Goal: Task Accomplishment & Management: Manage account settings

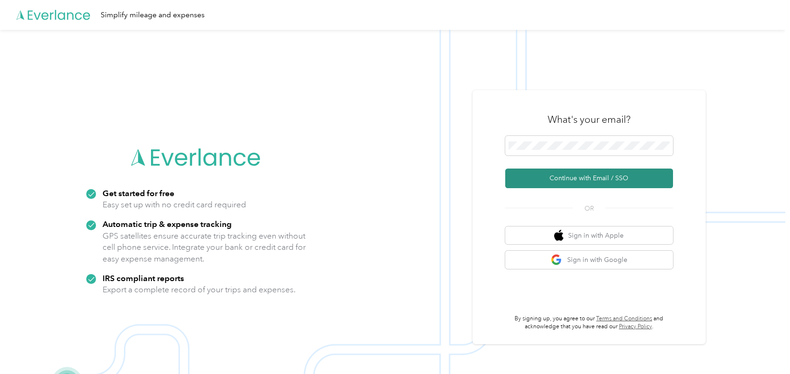
click at [593, 178] on button "Continue with Email / SSO" at bounding box center [589, 178] width 168 height 20
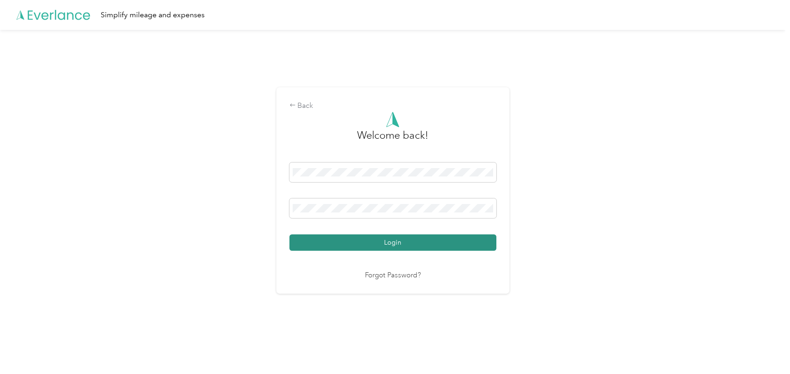
click at [479, 242] on button "Login" at bounding box center [393, 242] width 207 height 16
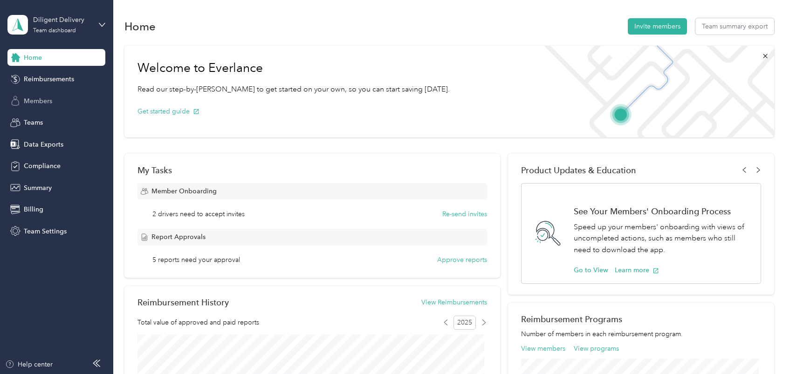
click at [50, 100] on span "Members" at bounding box center [38, 101] width 28 height 10
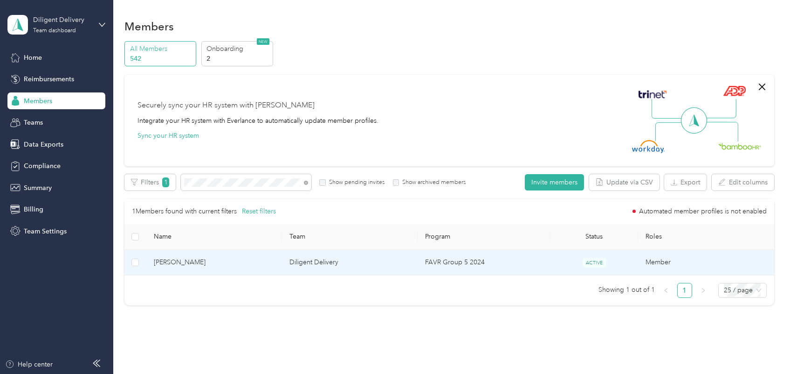
click at [232, 261] on span "[PERSON_NAME]" at bounding box center [214, 262] width 121 height 10
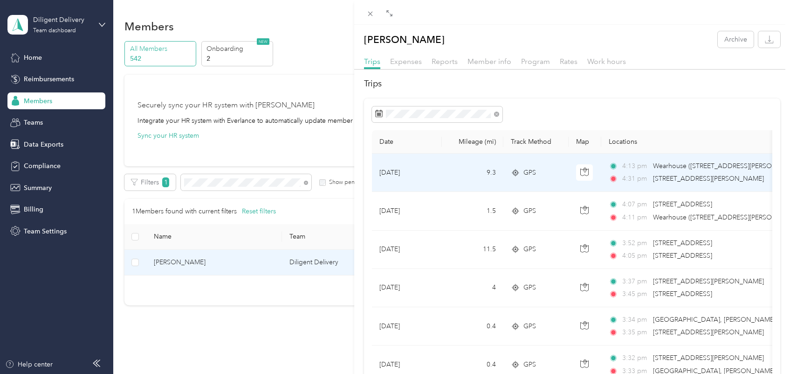
click at [724, 173] on div "4:13 pm Wearhouse ([STREET_ADDRESS][PERSON_NAME] , [GEOGRAPHIC_DATA], [GEOGRAPH…" at bounding box center [707, 172] width 196 height 23
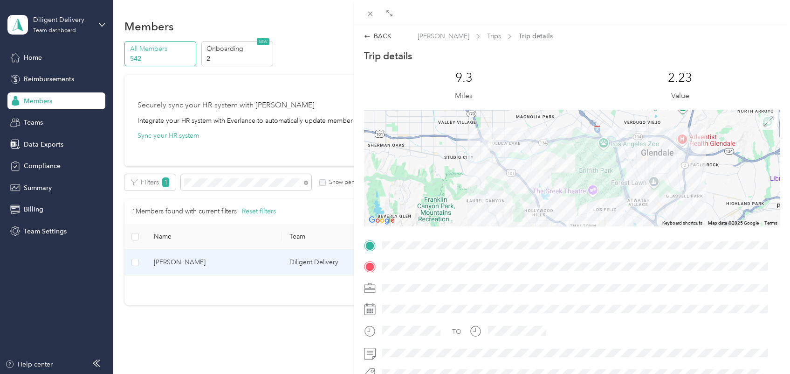
click at [766, 122] on span at bounding box center [769, 121] width 17 height 17
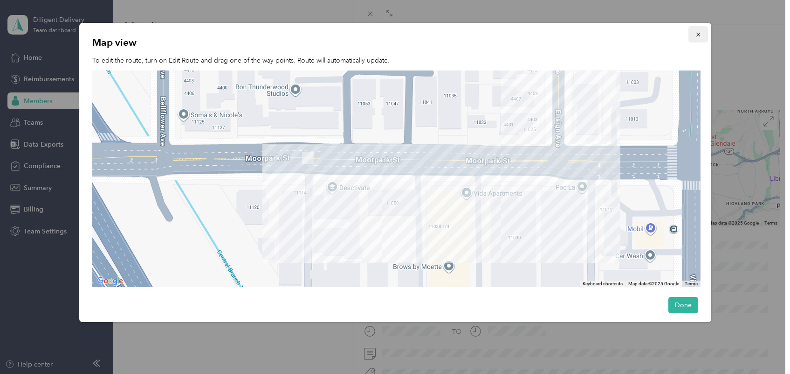
click at [695, 33] on icon "button" at bounding box center [698, 34] width 7 height 7
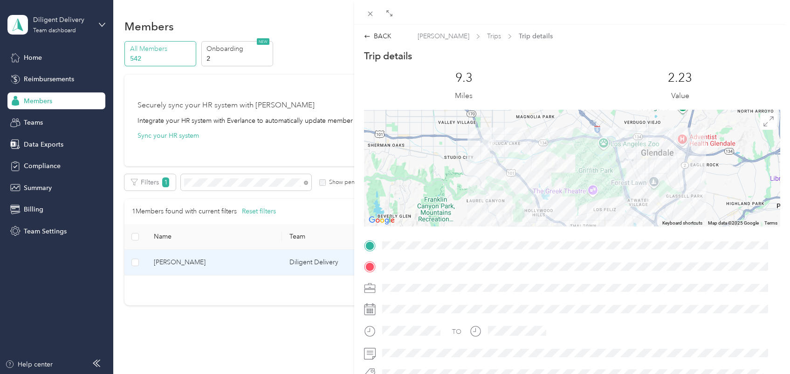
click at [374, 264] on div at bounding box center [572, 266] width 416 height 15
click at [381, 34] on div "BACK" at bounding box center [378, 36] width 28 height 10
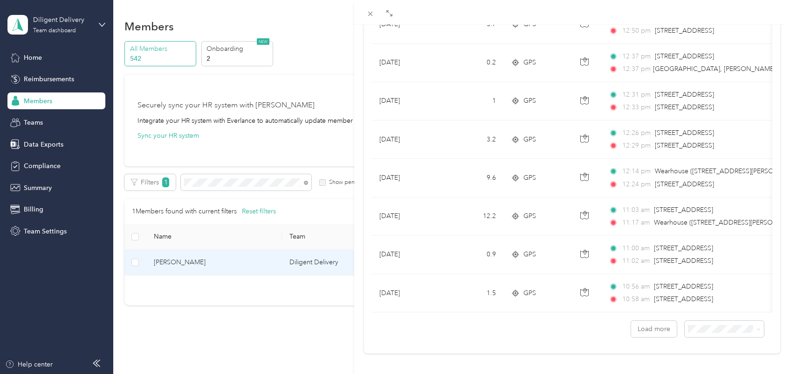
scroll to position [824, 0]
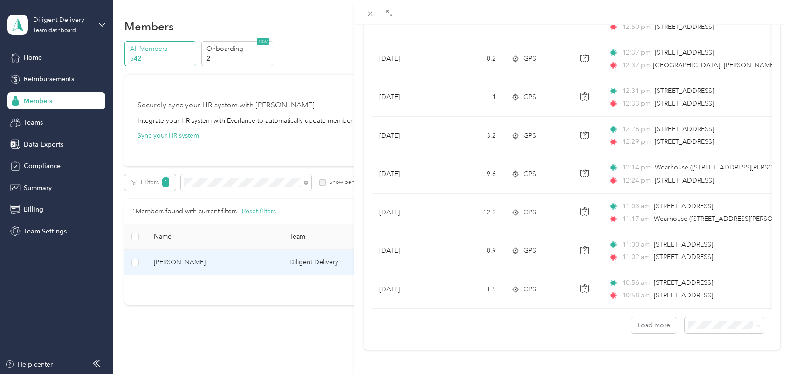
click at [693, 298] on span "100 per load" at bounding box center [702, 296] width 38 height 8
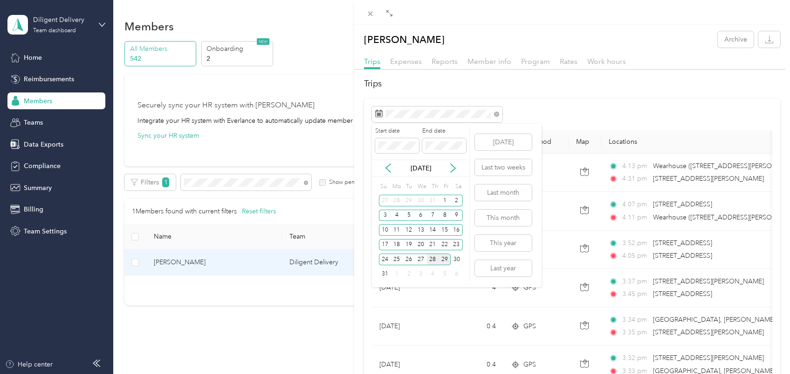
click at [433, 257] on div "28" at bounding box center [433, 259] width 12 height 12
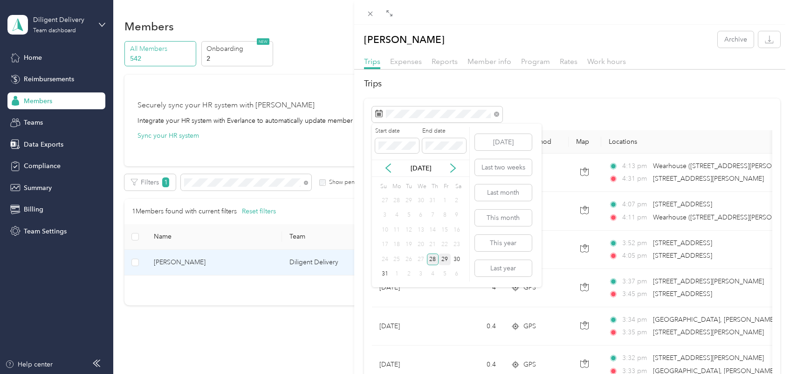
click at [433, 257] on div "28" at bounding box center [433, 259] width 12 height 12
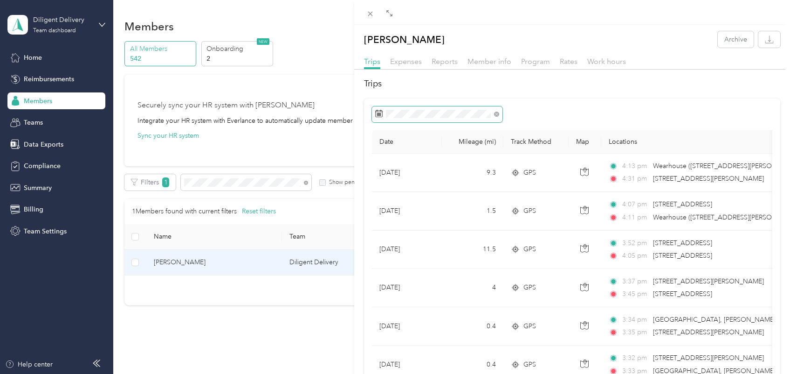
click at [434, 118] on span at bounding box center [437, 114] width 131 height 16
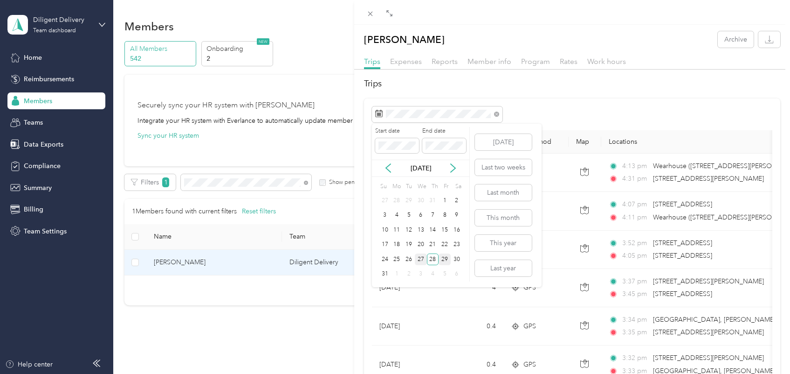
click at [419, 262] on div "27" at bounding box center [421, 259] width 12 height 12
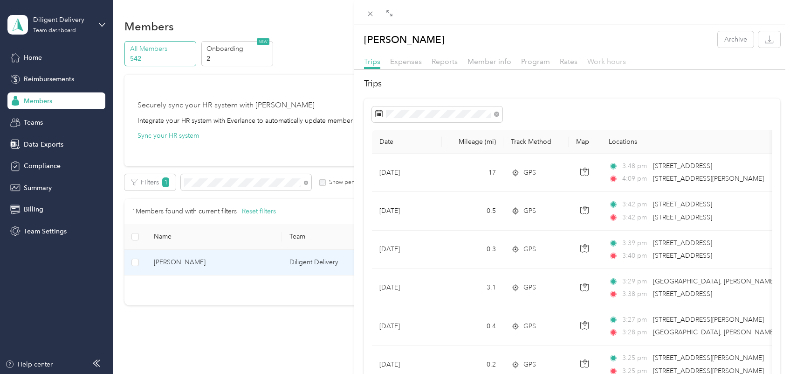
click at [600, 63] on span "Work hours" at bounding box center [607, 61] width 39 height 9
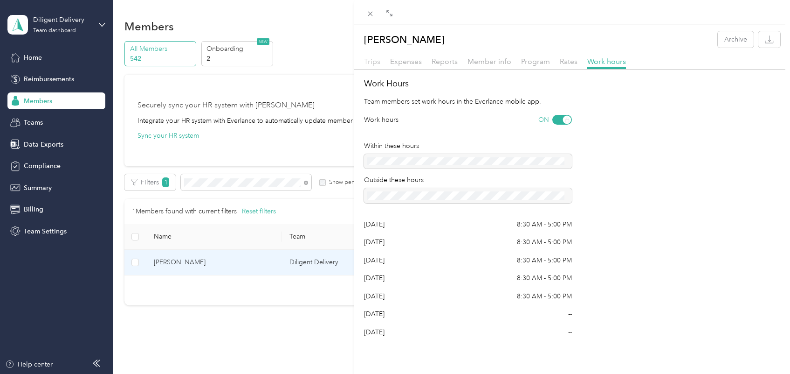
click at [378, 60] on span "Trips" at bounding box center [372, 61] width 16 height 9
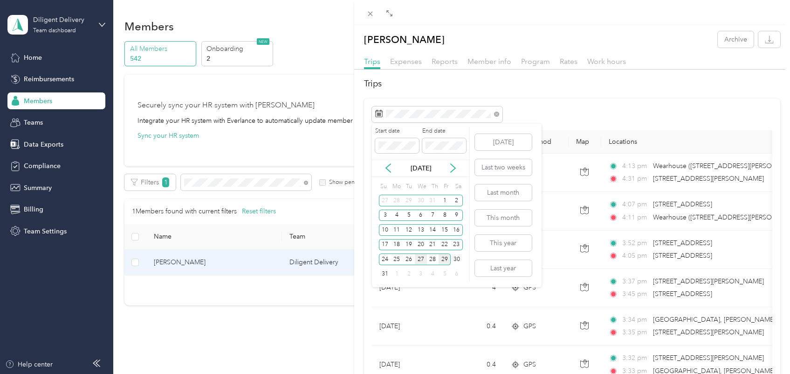
click at [416, 259] on div "27" at bounding box center [421, 259] width 12 height 12
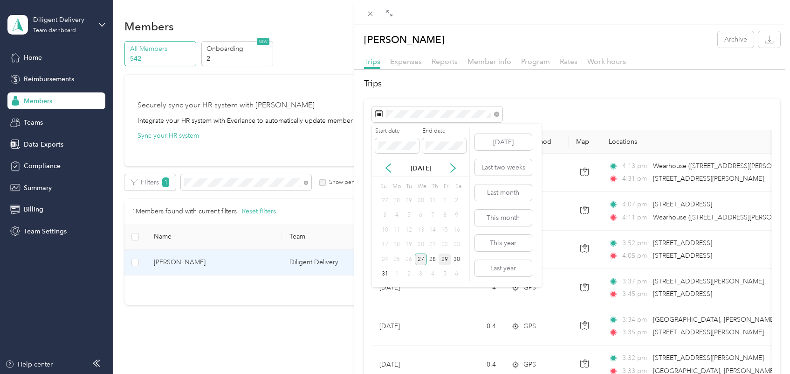
click at [416, 259] on div "27" at bounding box center [421, 259] width 12 height 12
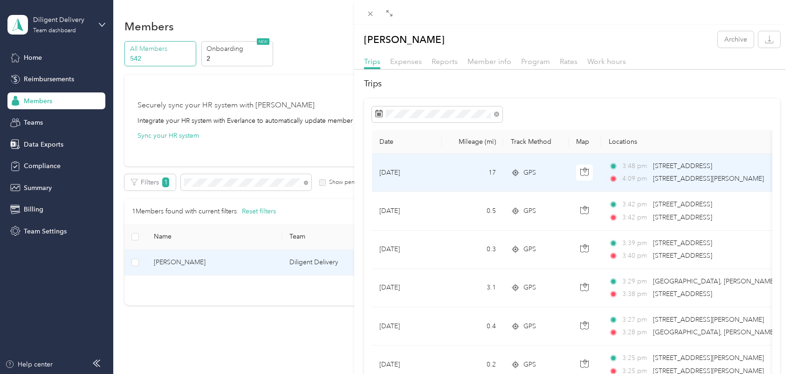
click at [694, 169] on span "[STREET_ADDRESS]" at bounding box center [682, 166] width 59 height 8
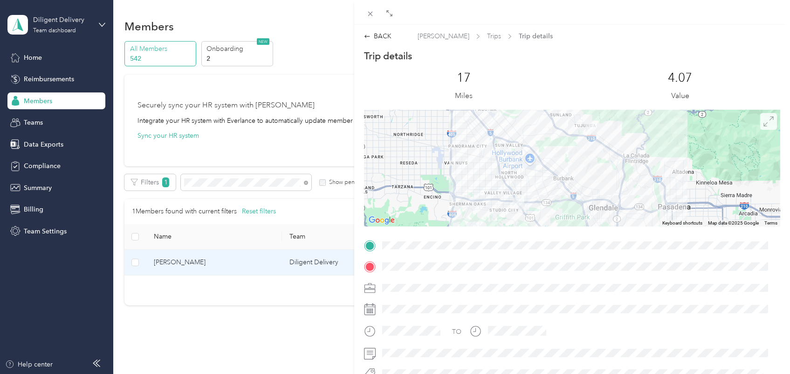
click at [764, 124] on icon at bounding box center [769, 121] width 10 height 10
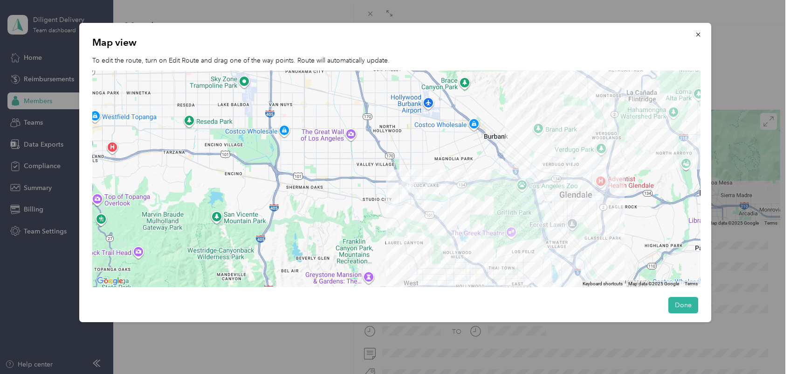
drag, startPoint x: 341, startPoint y: 266, endPoint x: 468, endPoint y: 201, distance: 142.5
click at [468, 201] on div at bounding box center [396, 178] width 609 height 217
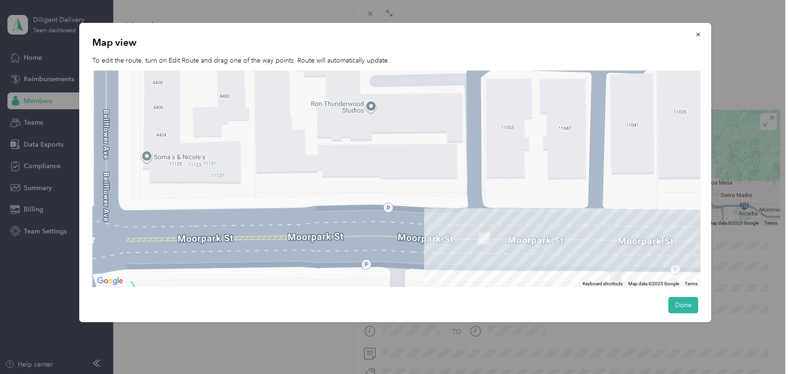
click at [179, 154] on div at bounding box center [396, 178] width 609 height 217
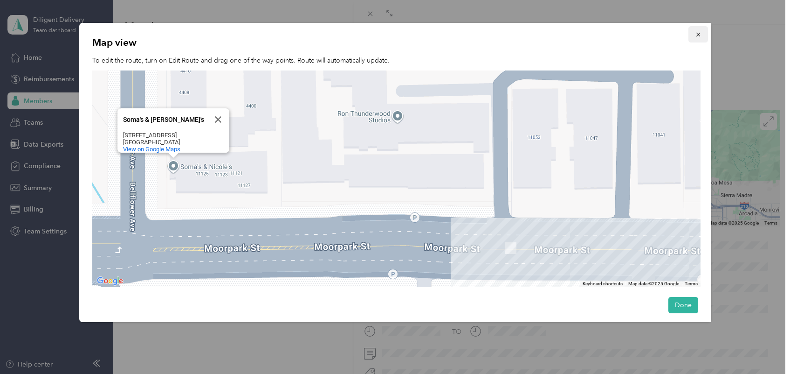
click at [696, 33] on icon "button" at bounding box center [698, 35] width 4 height 4
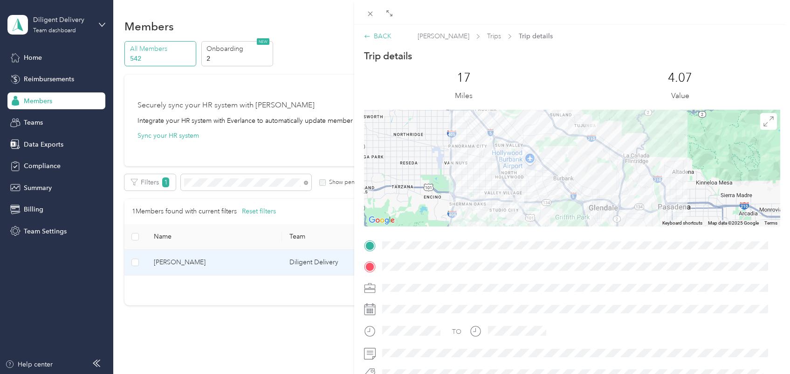
click at [378, 33] on div "BACK" at bounding box center [378, 36] width 28 height 10
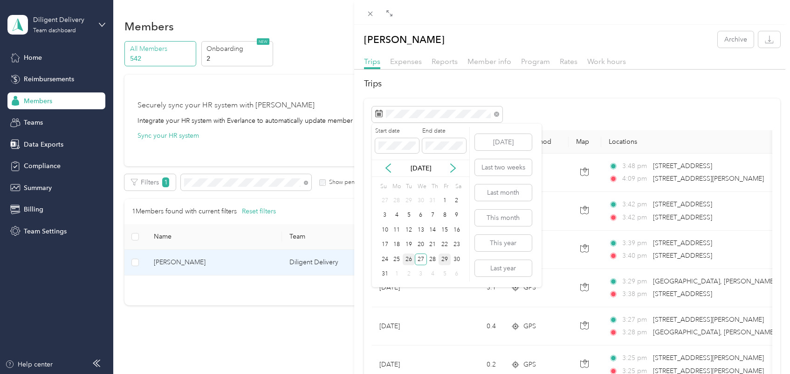
click at [410, 262] on div "26" at bounding box center [409, 259] width 12 height 12
click at [397, 260] on div "25" at bounding box center [397, 259] width 12 height 12
click at [446, 242] on div "22" at bounding box center [445, 245] width 12 height 12
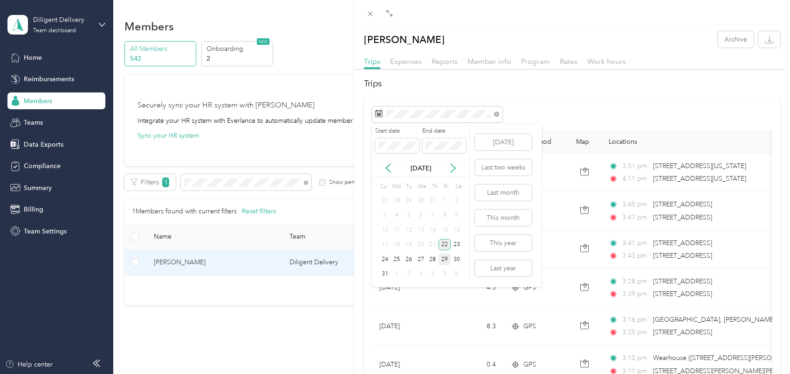
click at [446, 242] on div "22" at bounding box center [445, 245] width 12 height 12
click at [437, 242] on div "21" at bounding box center [433, 245] width 12 height 12
click at [398, 249] on div "18" at bounding box center [397, 245] width 12 height 12
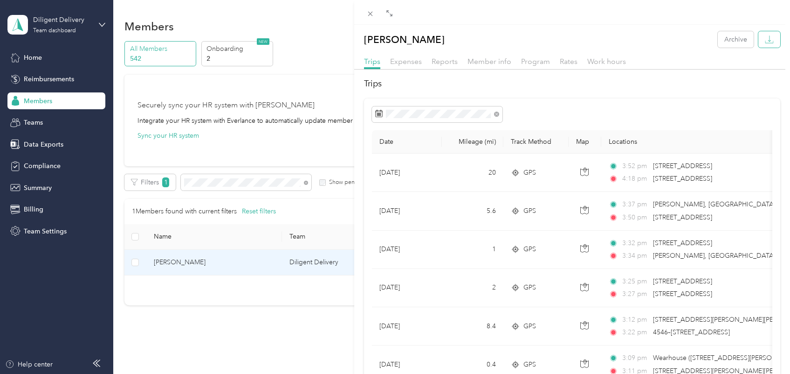
click at [765, 41] on icon "button" at bounding box center [769, 39] width 9 height 9
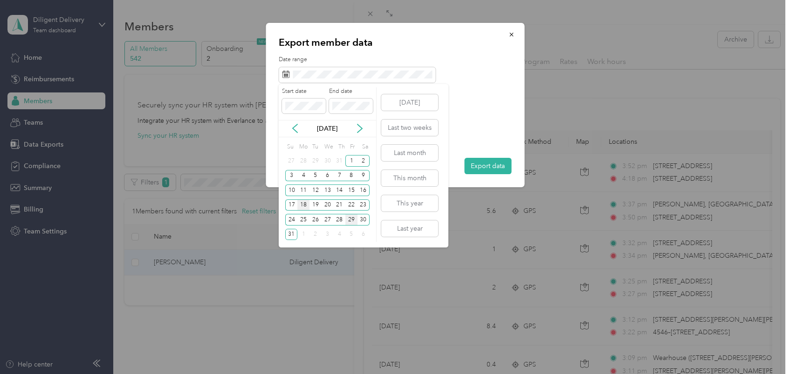
click at [305, 204] on div "18" at bounding box center [304, 205] width 12 height 12
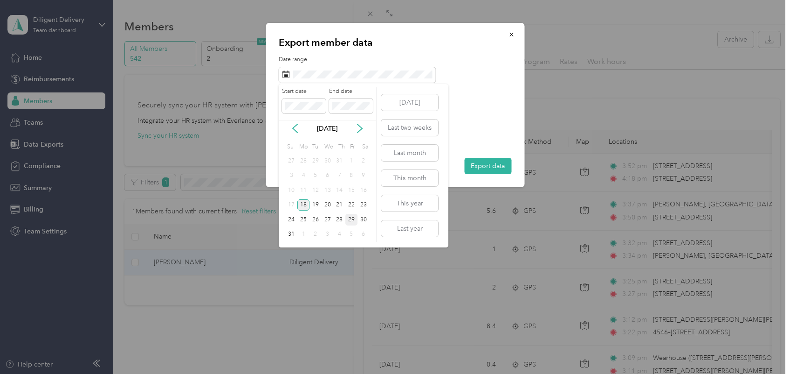
click at [305, 204] on div "18" at bounding box center [304, 205] width 12 height 12
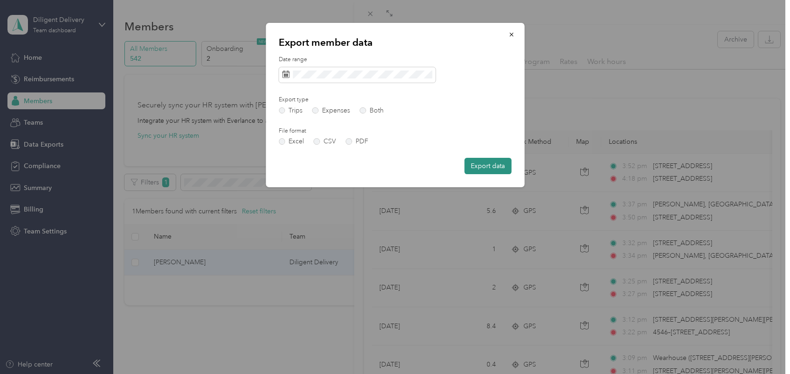
click at [481, 169] on button "Export data" at bounding box center [487, 166] width 47 height 16
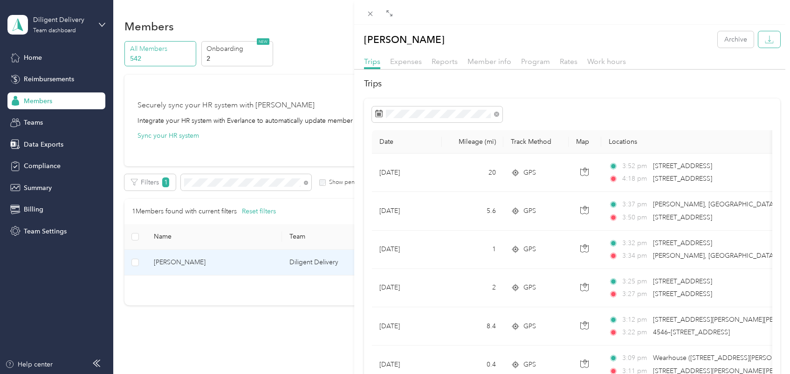
click at [765, 38] on icon "button" at bounding box center [769, 39] width 9 height 9
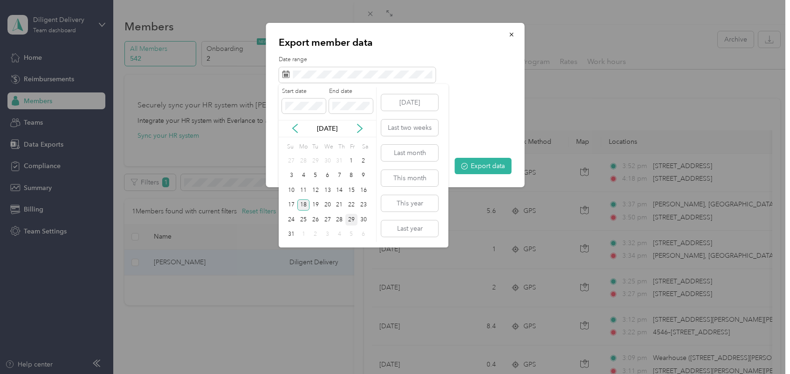
click at [302, 206] on div "18" at bounding box center [304, 205] width 12 height 12
click at [341, 217] on div "28" at bounding box center [339, 220] width 12 height 12
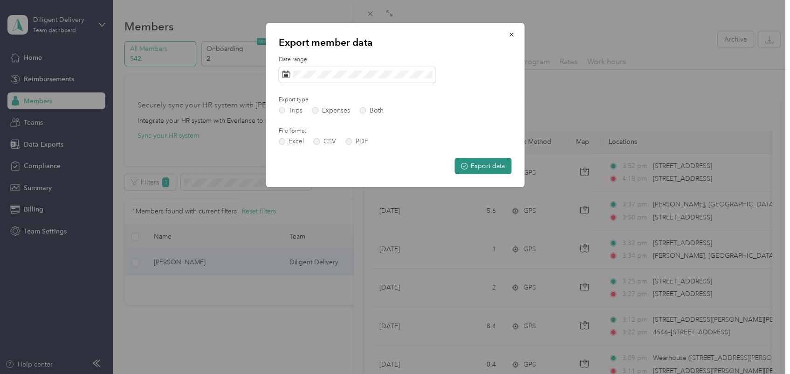
click at [490, 162] on button "Export data" at bounding box center [483, 166] width 57 height 16
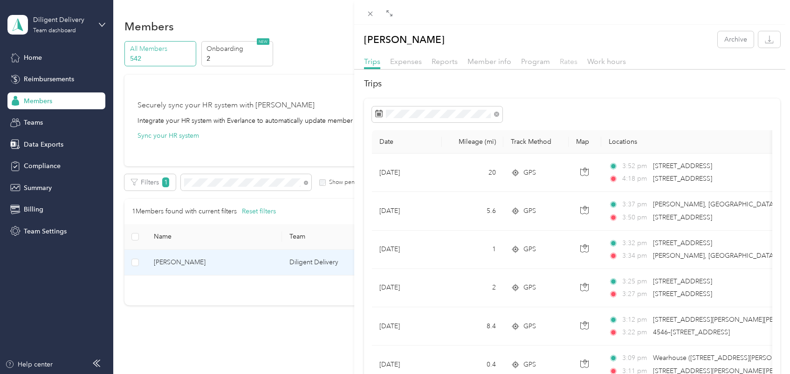
click at [570, 63] on span "Rates" at bounding box center [569, 61] width 18 height 9
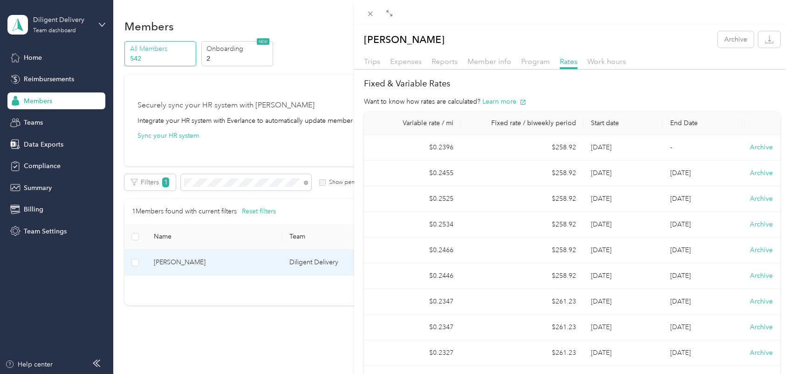
click at [306, 183] on div "[PERSON_NAME] Archive Trips Expenses Reports Member info Program Rates Work hou…" at bounding box center [395, 187] width 790 height 374
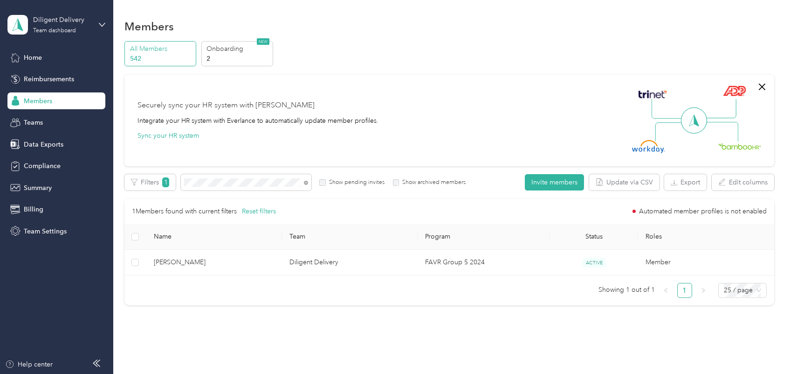
click at [306, 183] on icon at bounding box center [306, 182] width 4 height 4
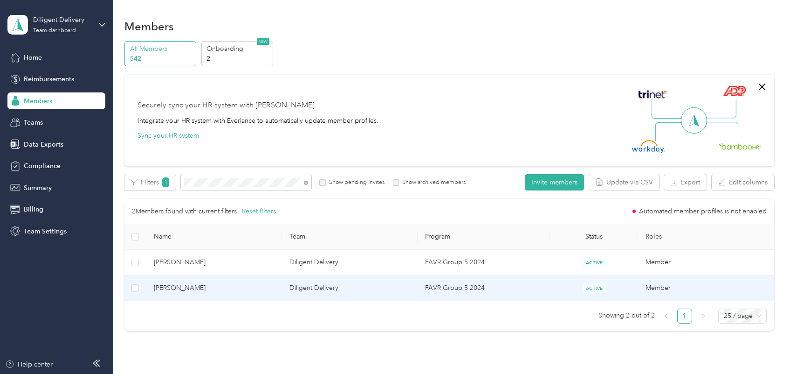
click at [235, 290] on span "[PERSON_NAME]" at bounding box center [214, 288] width 121 height 10
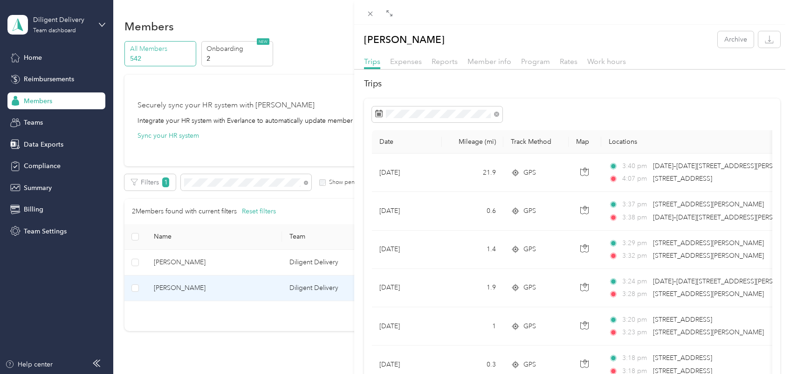
click at [598, 86] on h2 "Trips" at bounding box center [572, 83] width 416 height 13
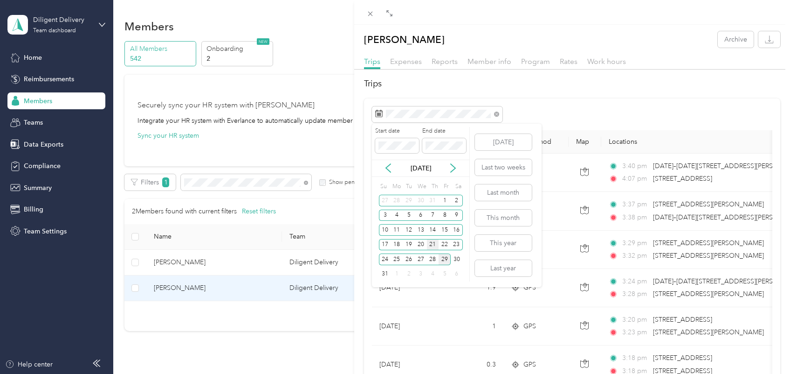
click at [434, 245] on div "21" at bounding box center [433, 245] width 12 height 12
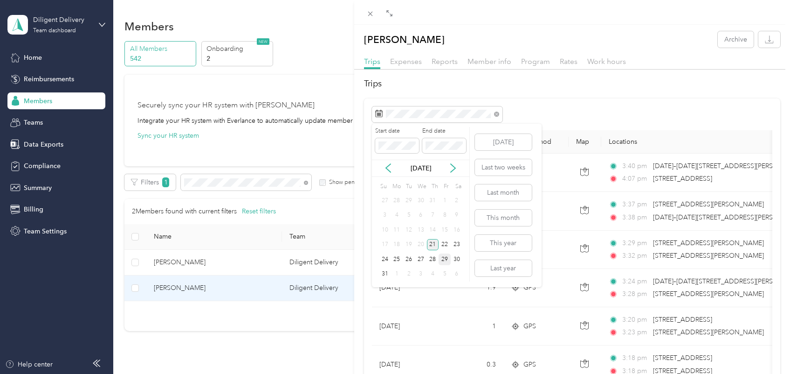
click at [434, 245] on div "21" at bounding box center [433, 245] width 12 height 12
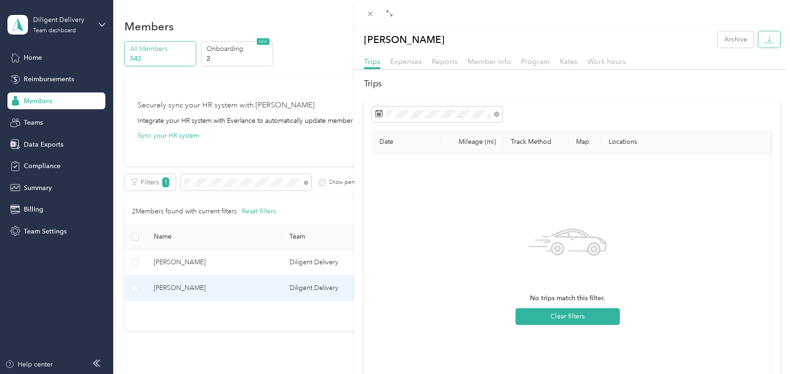
click at [768, 41] on icon "button" at bounding box center [769, 38] width 3 height 6
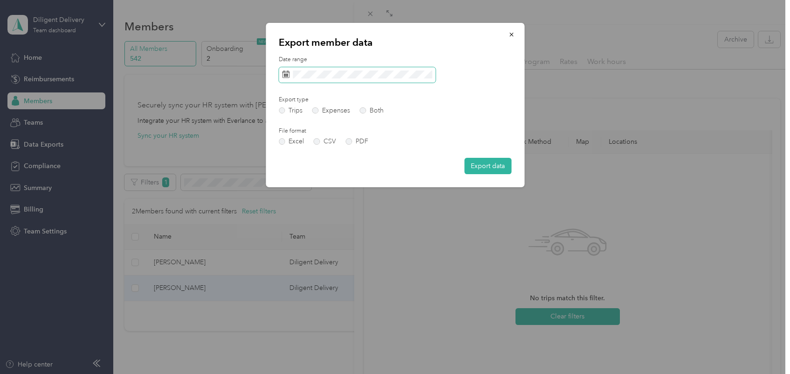
click at [366, 80] on span at bounding box center [357, 75] width 157 height 16
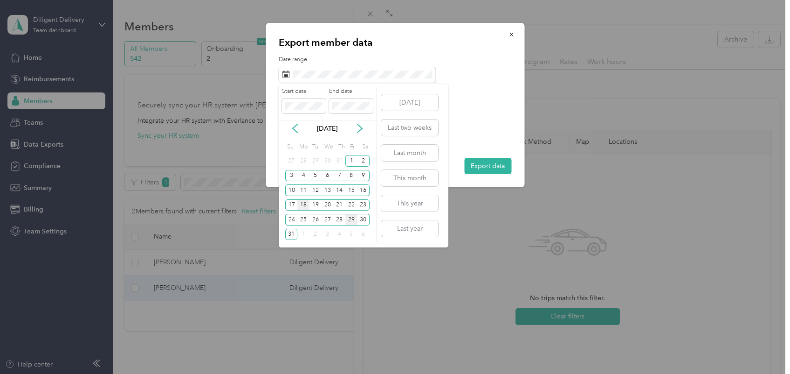
click at [304, 203] on div "18" at bounding box center [304, 205] width 12 height 12
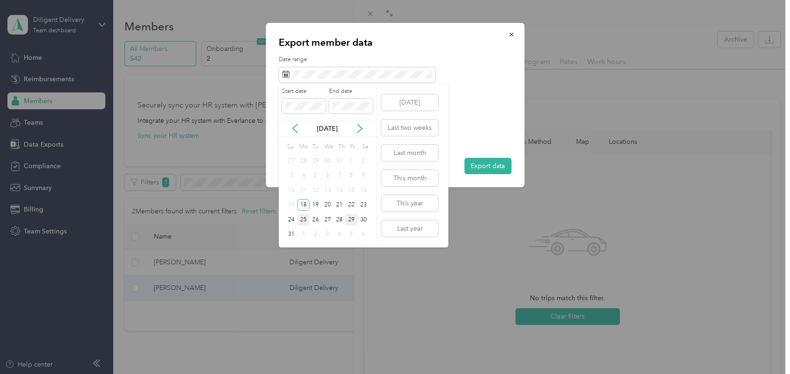
click at [304, 222] on div "25" at bounding box center [304, 220] width 12 height 12
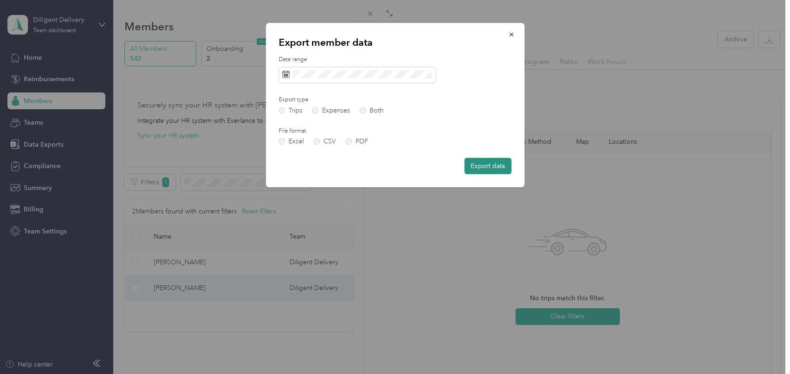
click at [504, 166] on button "Export data" at bounding box center [487, 166] width 47 height 16
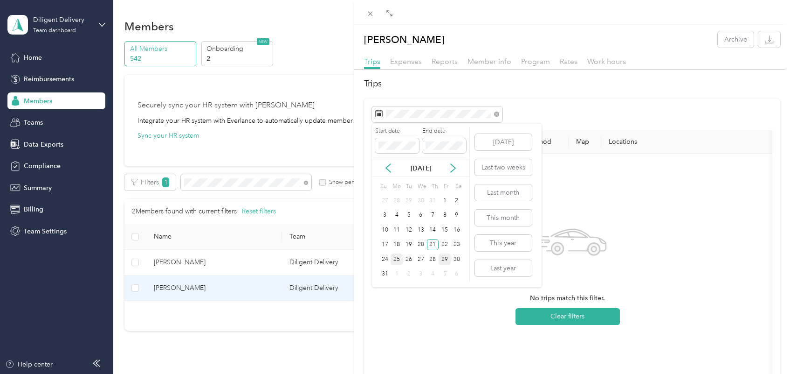
click at [399, 257] on div "25" at bounding box center [397, 259] width 12 height 12
click at [397, 243] on div "18" at bounding box center [397, 245] width 12 height 12
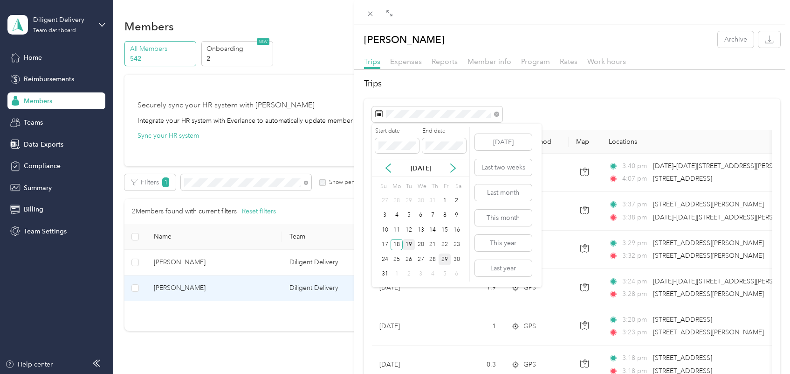
click at [411, 242] on div "19" at bounding box center [409, 245] width 12 height 12
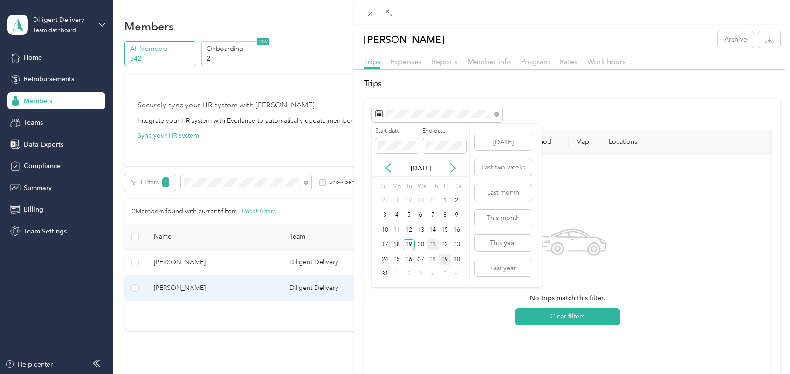
click at [429, 243] on div "21" at bounding box center [433, 245] width 12 height 12
click at [418, 242] on div "20" at bounding box center [421, 245] width 12 height 12
click at [446, 244] on div "22" at bounding box center [445, 245] width 12 height 12
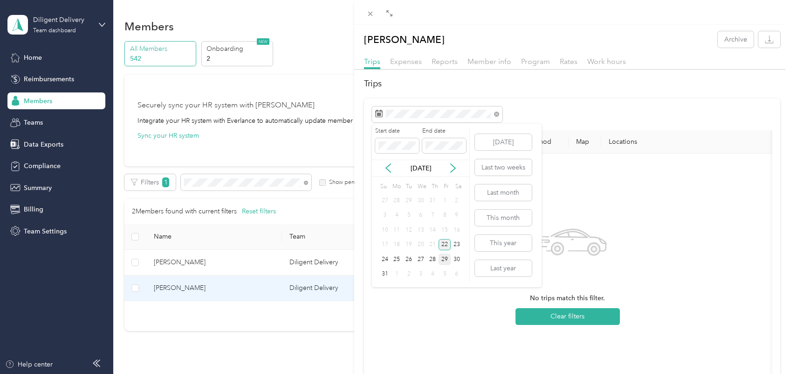
click at [446, 244] on div "22" at bounding box center [445, 245] width 12 height 12
click at [399, 243] on div "18" at bounding box center [397, 245] width 12 height 12
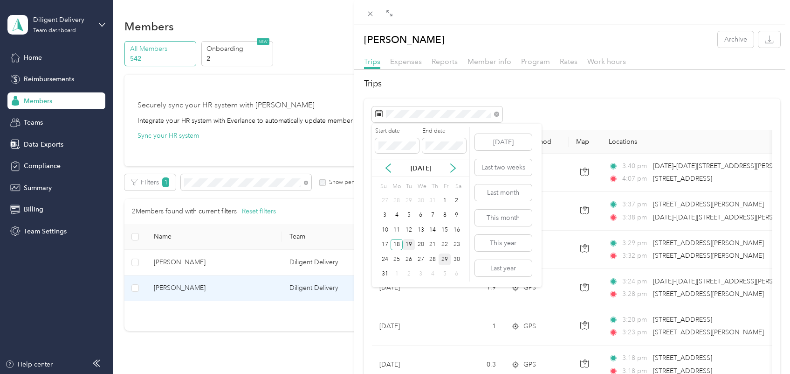
click at [408, 241] on div "19" at bounding box center [409, 245] width 12 height 12
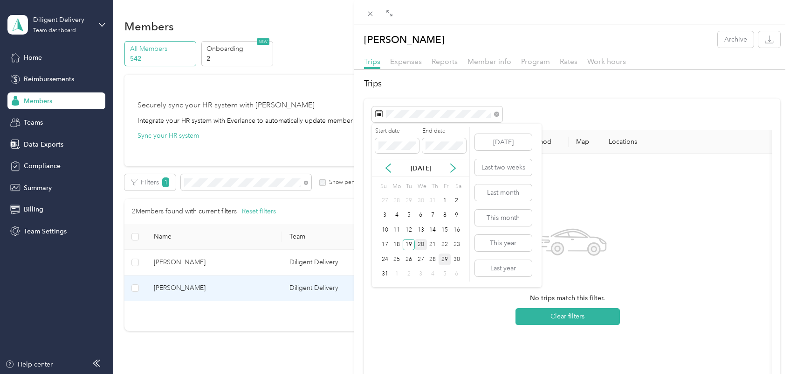
click at [423, 244] on div "20" at bounding box center [421, 245] width 12 height 12
click at [435, 239] on div "21" at bounding box center [433, 245] width 12 height 12
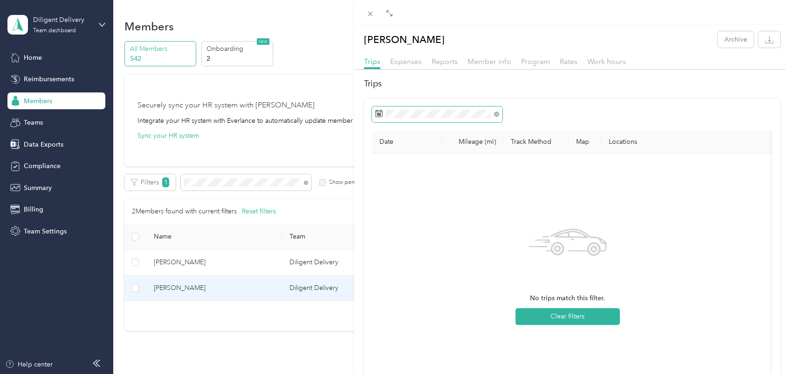
click at [437, 108] on span at bounding box center [437, 114] width 131 height 16
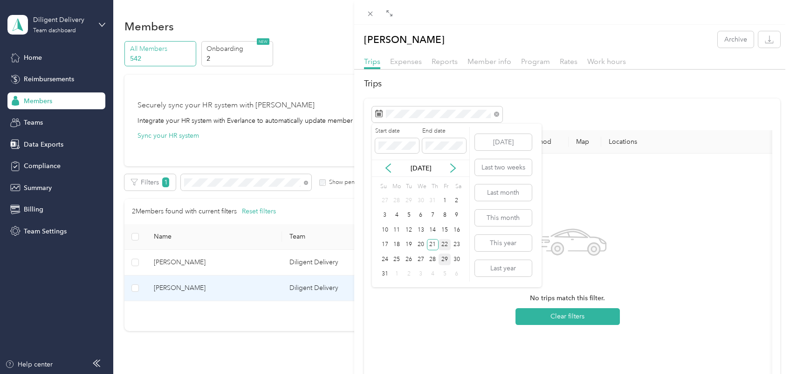
click at [445, 242] on div "22" at bounding box center [445, 245] width 12 height 12
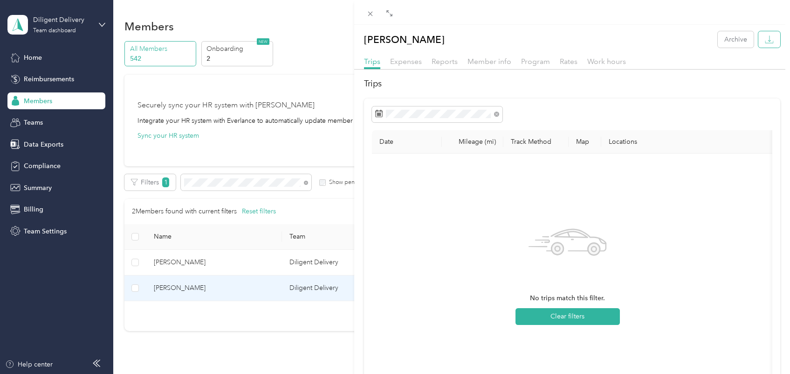
click at [759, 44] on button "button" at bounding box center [770, 39] width 22 height 16
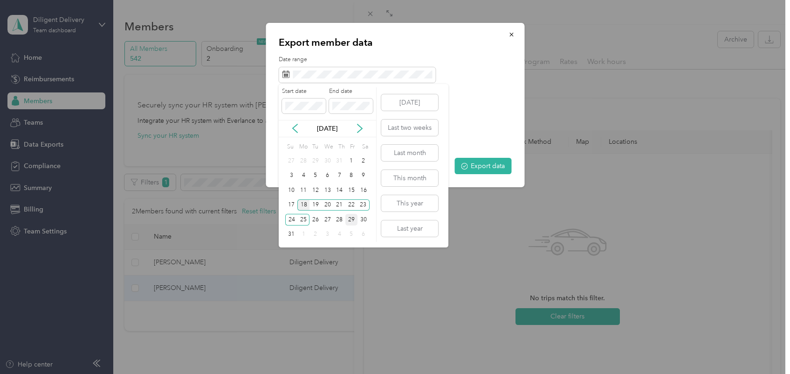
click at [307, 201] on div "18" at bounding box center [304, 205] width 12 height 12
click at [303, 203] on div "18" at bounding box center [304, 205] width 12 height 12
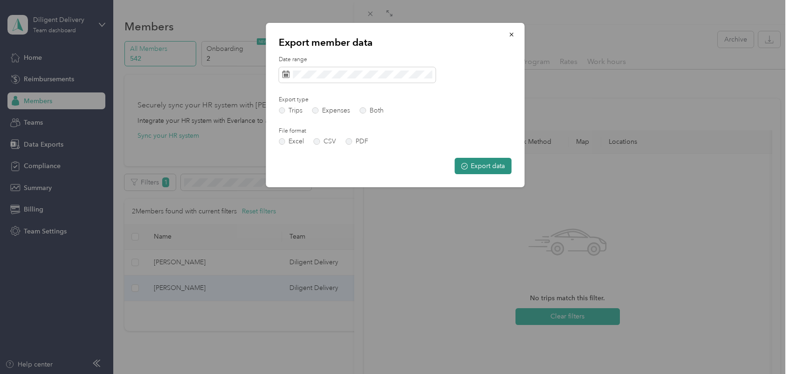
click at [502, 165] on button "Export data" at bounding box center [483, 166] width 57 height 16
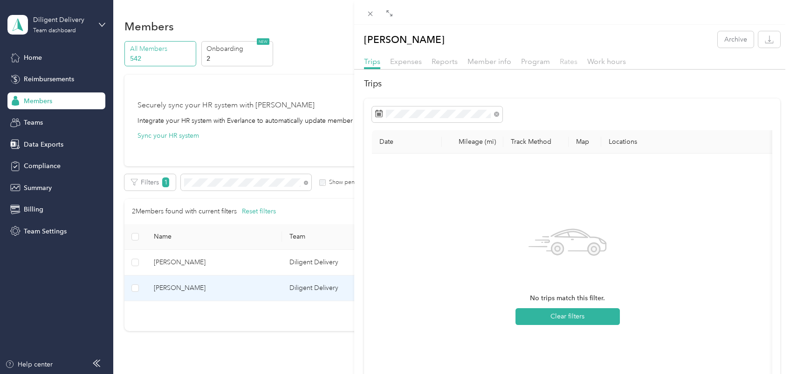
click at [571, 58] on span "Rates" at bounding box center [569, 61] width 18 height 9
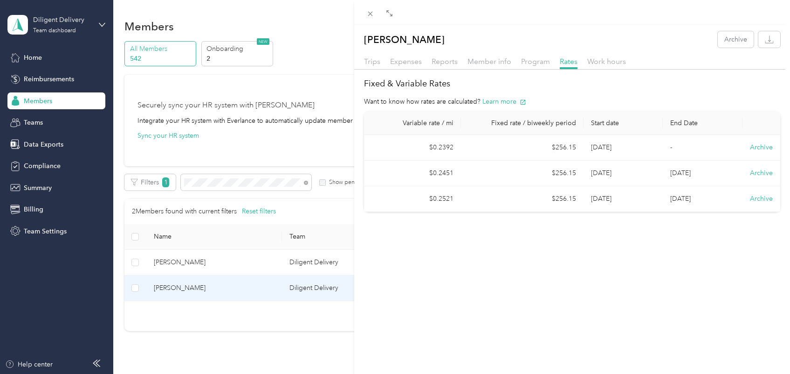
click at [305, 182] on div "[PERSON_NAME] Archive Trips Expenses Reports Member info Program Rates Work hou…" at bounding box center [395, 187] width 790 height 374
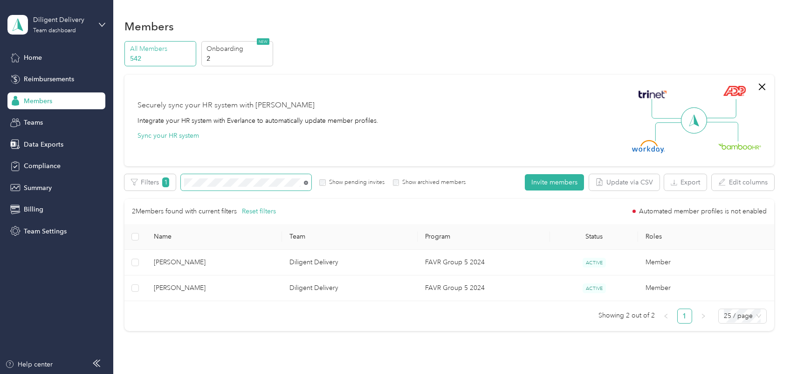
click at [305, 180] on icon at bounding box center [306, 182] width 4 height 4
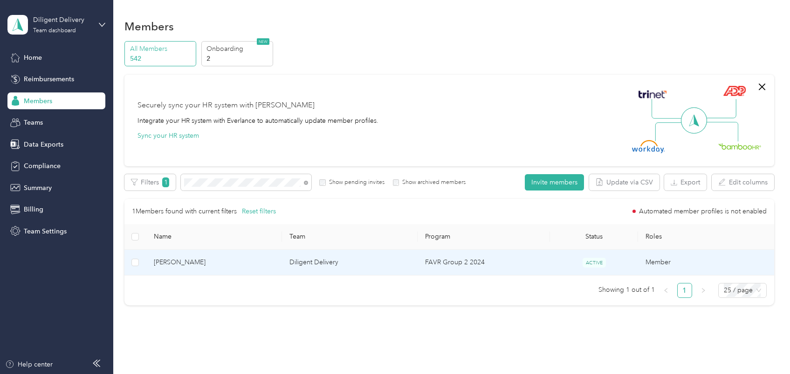
click at [251, 263] on span "[PERSON_NAME]" at bounding box center [214, 262] width 121 height 10
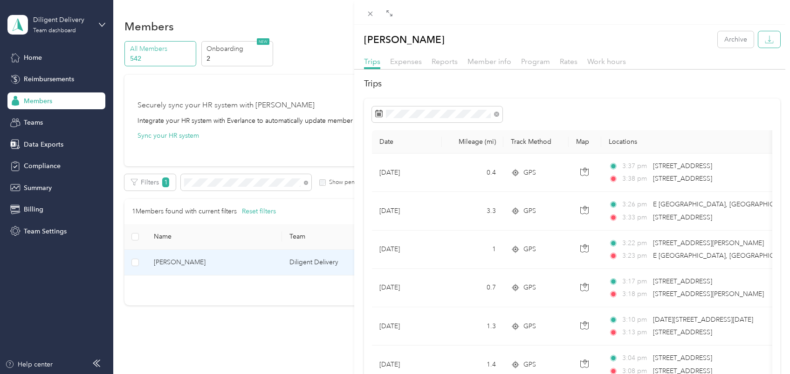
click at [768, 42] on button "button" at bounding box center [770, 39] width 22 height 16
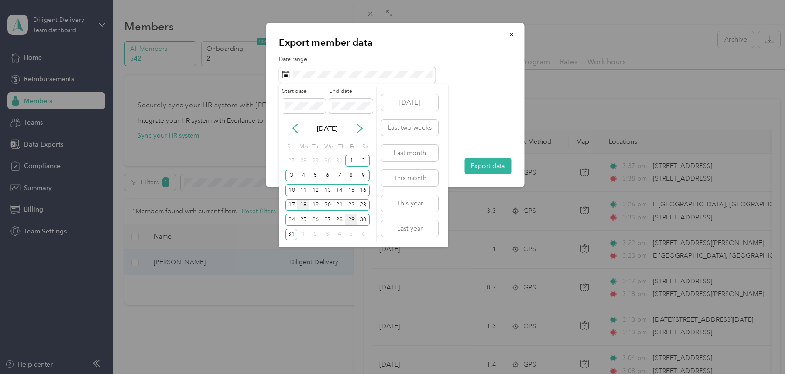
click at [301, 205] on div "18" at bounding box center [304, 205] width 12 height 12
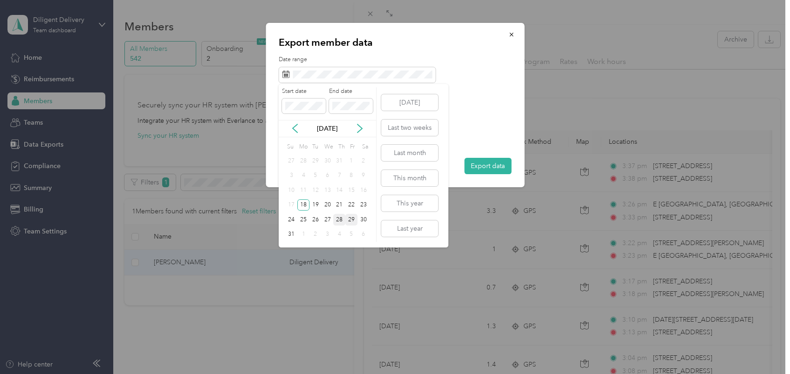
click at [337, 220] on div "28" at bounding box center [339, 220] width 12 height 12
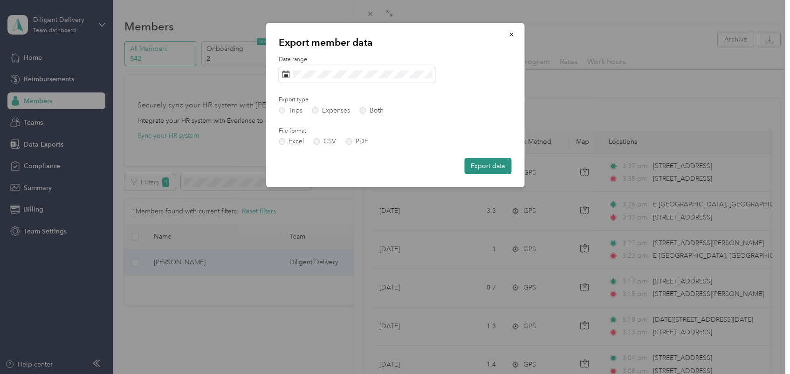
click at [488, 165] on button "Export data" at bounding box center [487, 166] width 47 height 16
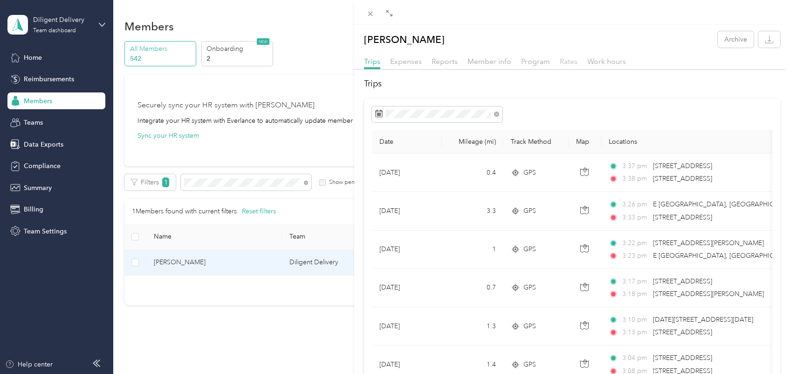
click at [569, 62] on span "Rates" at bounding box center [569, 61] width 18 height 9
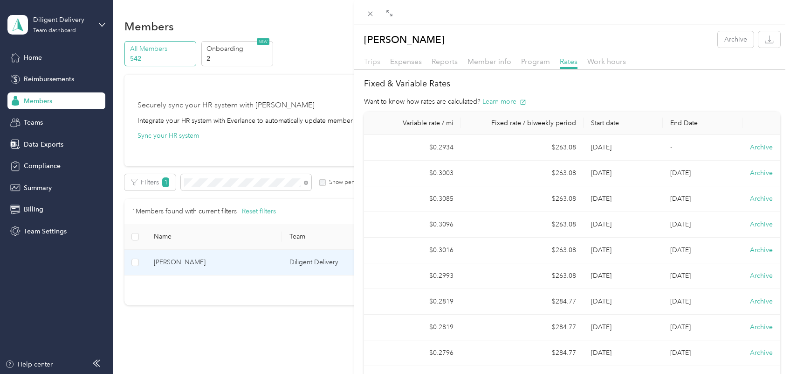
click at [368, 61] on span "Trips" at bounding box center [372, 61] width 16 height 9
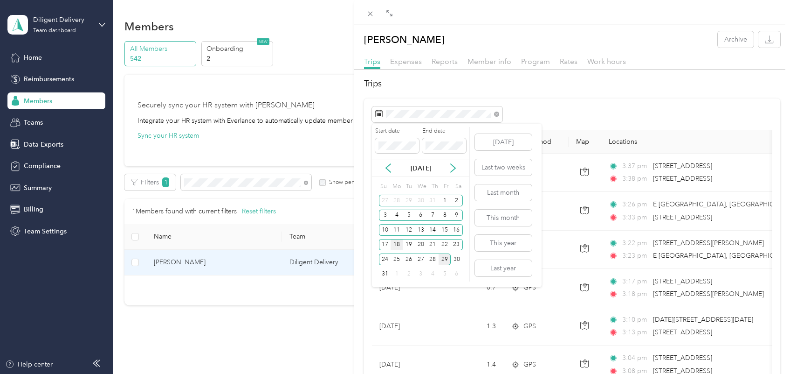
click at [397, 248] on div "18" at bounding box center [397, 245] width 12 height 12
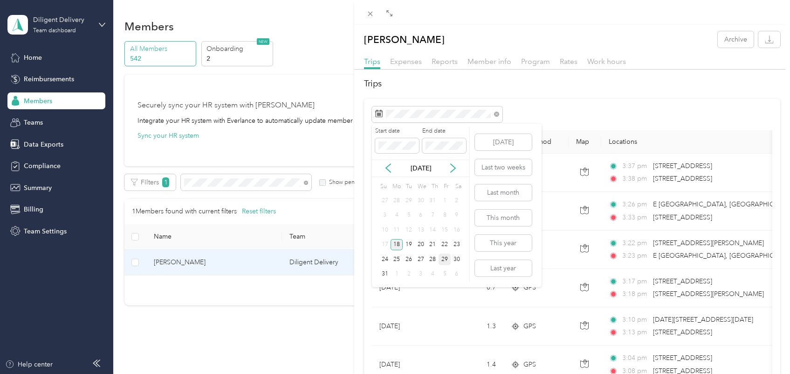
click at [397, 248] on div "18" at bounding box center [397, 245] width 12 height 12
click at [410, 243] on div "19" at bounding box center [409, 245] width 12 height 12
click at [409, 241] on div "19" at bounding box center [409, 245] width 12 height 12
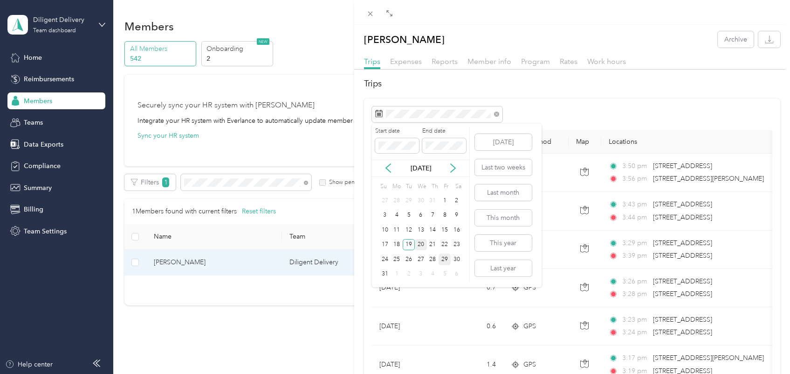
click at [421, 243] on div "20" at bounding box center [421, 245] width 12 height 12
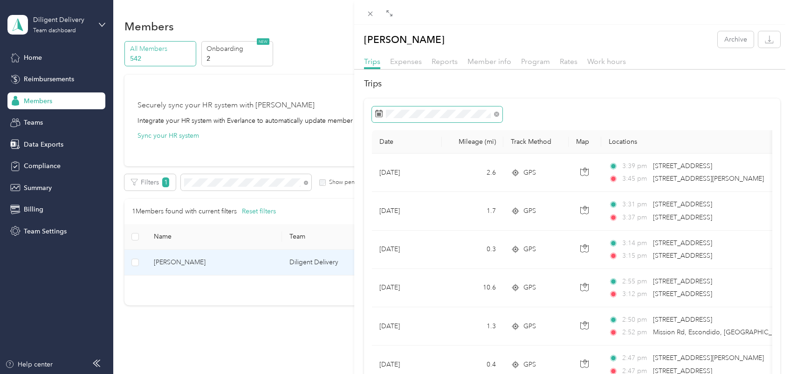
click at [439, 118] on span at bounding box center [437, 114] width 131 height 16
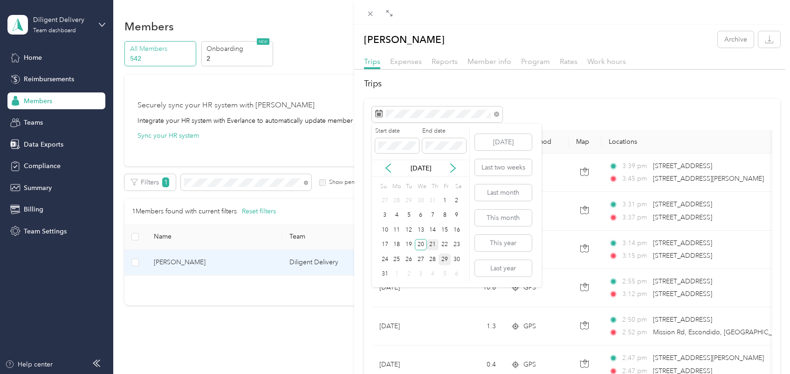
click at [434, 243] on div "21" at bounding box center [433, 245] width 12 height 12
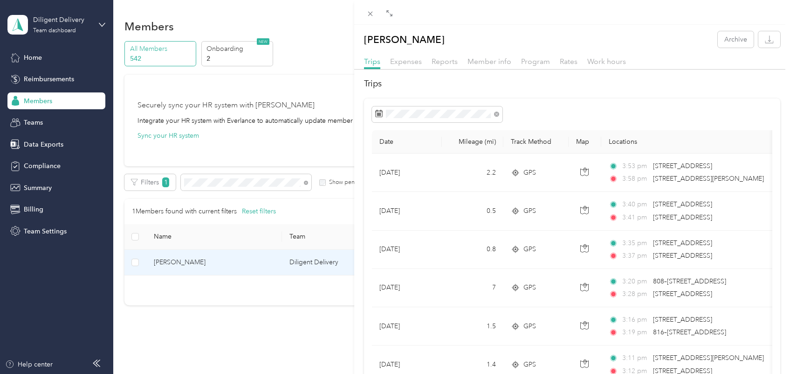
click at [304, 183] on div "[PERSON_NAME] Archive Trips Expenses Reports Member info Program Rates Work hou…" at bounding box center [395, 187] width 790 height 374
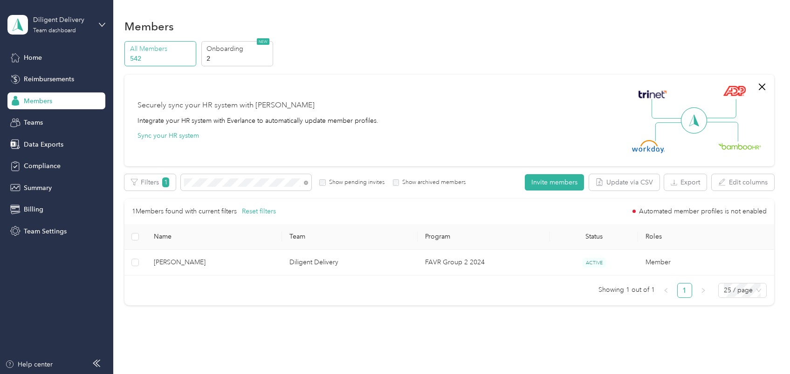
click at [304, 183] on icon at bounding box center [306, 182] width 4 height 4
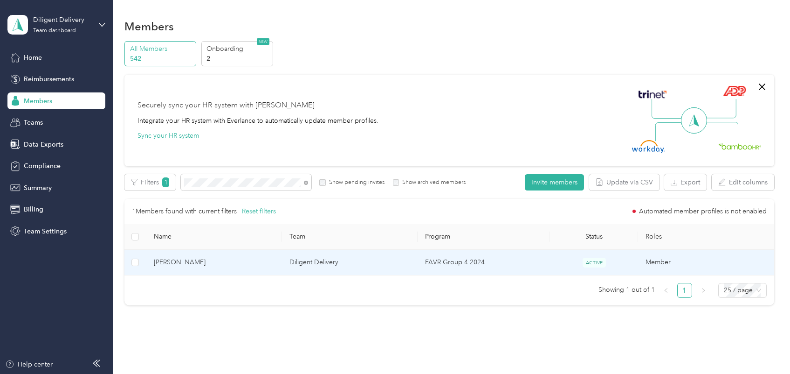
click at [248, 265] on span "[PERSON_NAME]" at bounding box center [214, 262] width 121 height 10
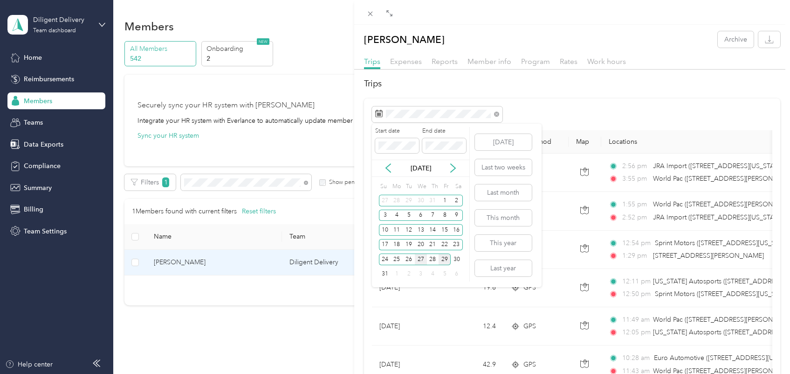
click at [423, 260] on div "27" at bounding box center [421, 259] width 12 height 12
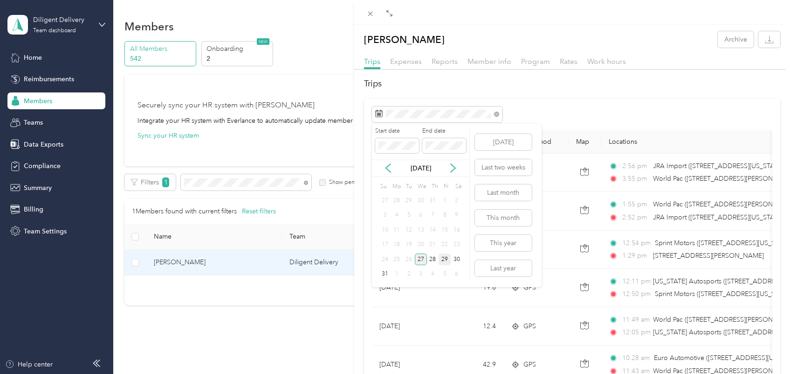
click at [423, 260] on div "27" at bounding box center [421, 259] width 12 height 12
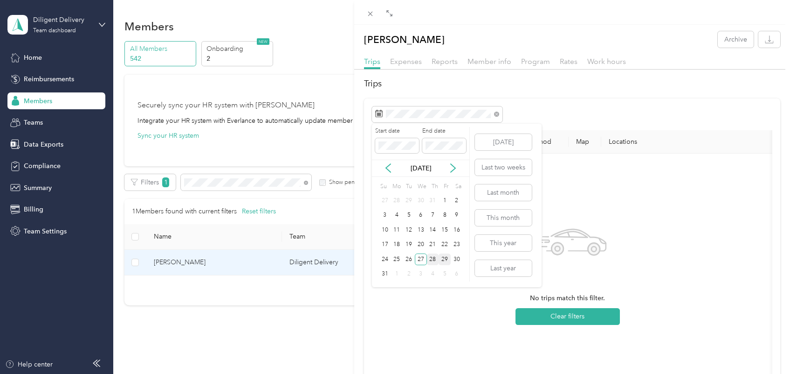
click at [434, 258] on div "28" at bounding box center [433, 259] width 12 height 12
